Goal: Check status: Check status

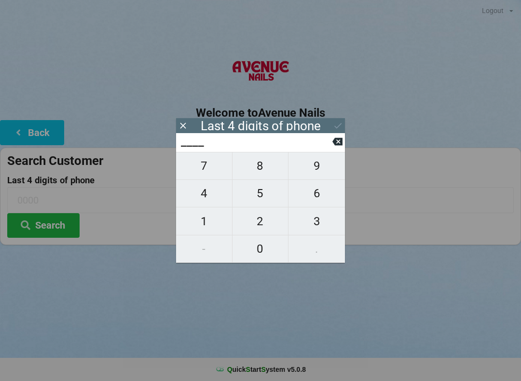
click at [324, 191] on span "6" at bounding box center [317, 193] width 56 height 20
type input "6___"
click at [316, 223] on span "3" at bounding box center [317, 221] width 56 height 20
type input "63__"
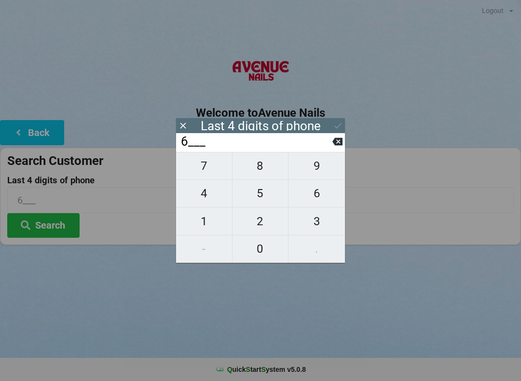
type input "63__"
click at [319, 222] on span "3" at bounding box center [317, 221] width 56 height 20
type input "633_"
click at [268, 258] on span "0" at bounding box center [261, 249] width 56 height 20
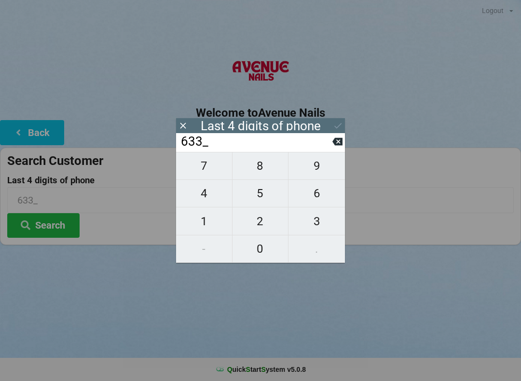
type input "6330"
click at [331, 119] on div "Last 4 digits of phone" at bounding box center [260, 125] width 169 height 15
